Goal: Task Accomplishment & Management: Manage account settings

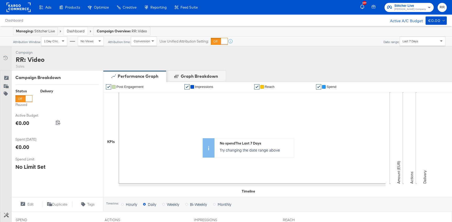
scroll to position [177, 0]
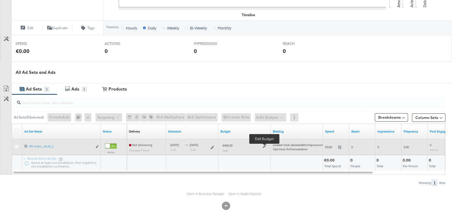
click at [265, 146] on icon at bounding box center [265, 147] width 4 height 4
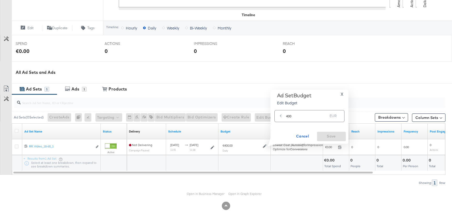
click at [286, 115] on input "400" at bounding box center [307, 113] width 42 height 11
type input "100"
click at [325, 134] on span "Save" at bounding box center [331, 136] width 25 height 7
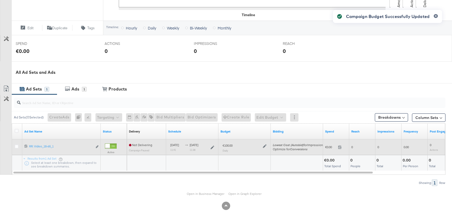
click at [263, 147] on icon at bounding box center [265, 147] width 4 height 4
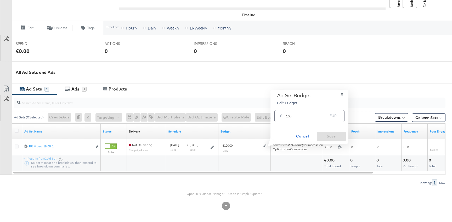
click at [299, 117] on input "100" at bounding box center [307, 113] width 42 height 11
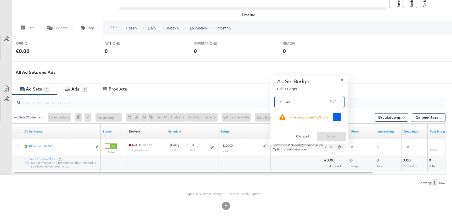
type input "400"
click at [335, 117] on span "Ok" at bounding box center [337, 118] width 4 height 4
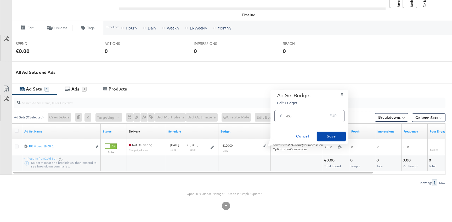
click at [329, 135] on span "Save" at bounding box center [331, 136] width 25 height 7
